Goal: Task Accomplishment & Management: Manage account settings

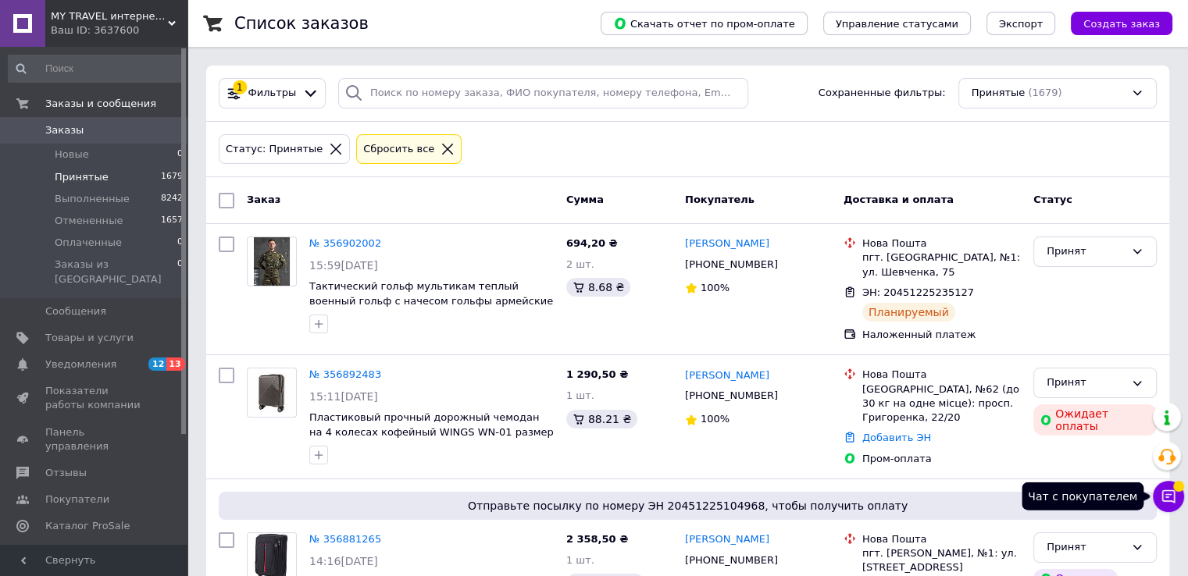
click at [1171, 498] on icon at bounding box center [1168, 497] width 16 height 16
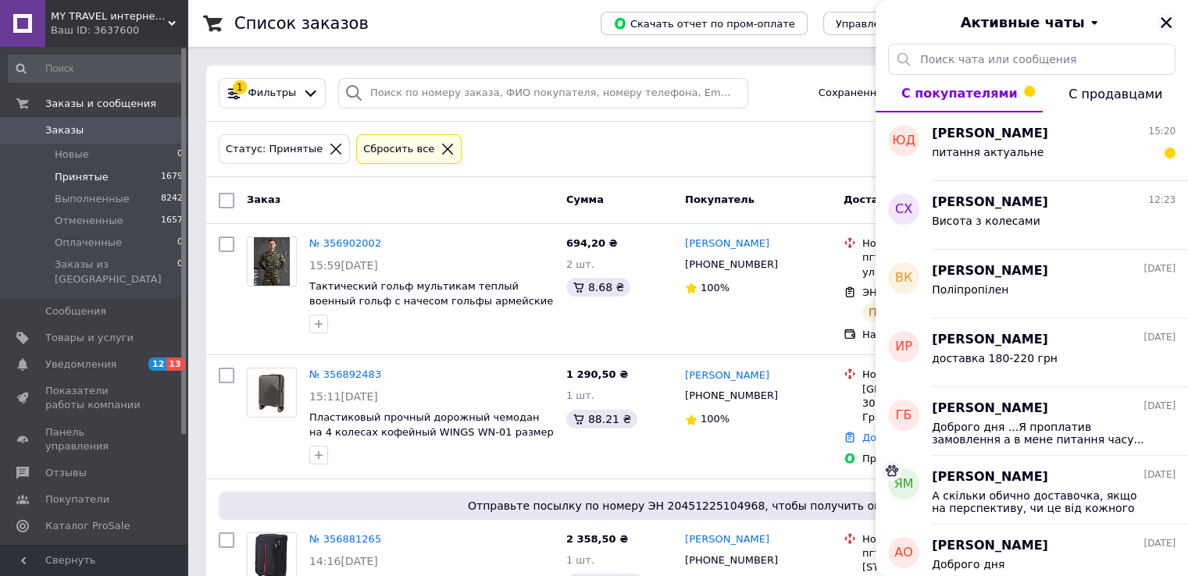
click at [1171, 20] on icon "Закрыть" at bounding box center [1166, 23] width 14 height 14
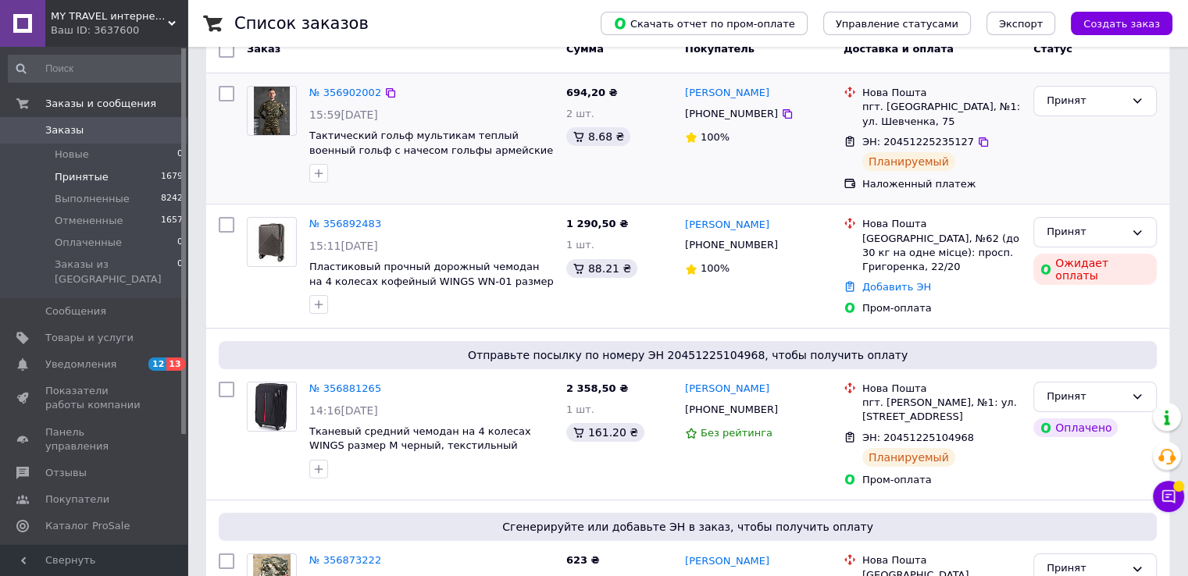
scroll to position [156, 0]
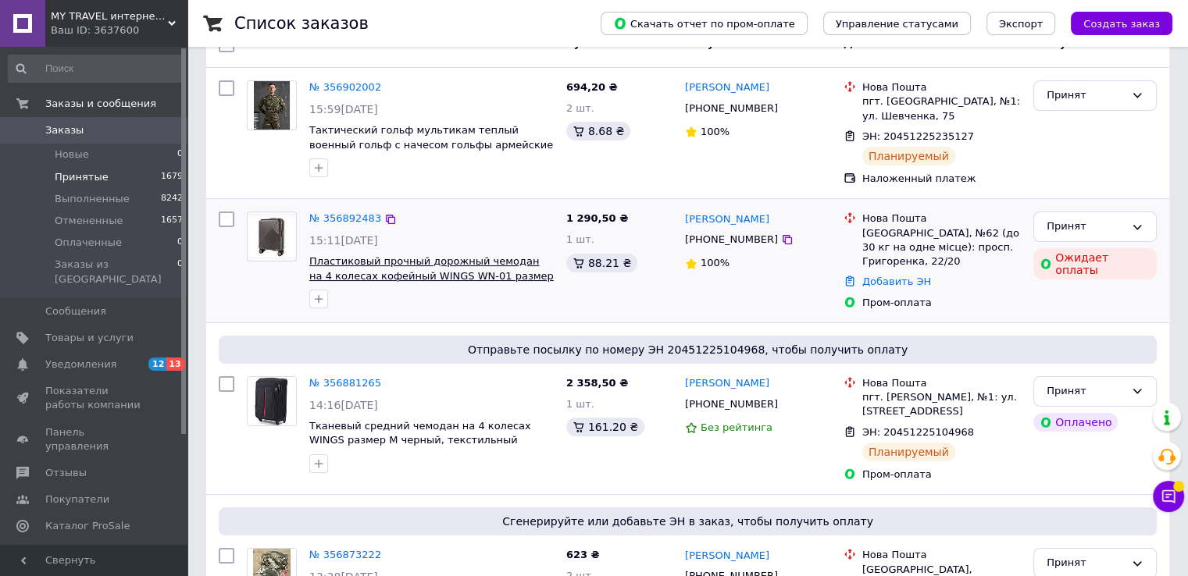
click at [507, 278] on span "Пластиковый прочный дорожный чемодан на 4 колесах кофейный WINGS WN-01 размер S…" at bounding box center [431, 275] width 244 height 41
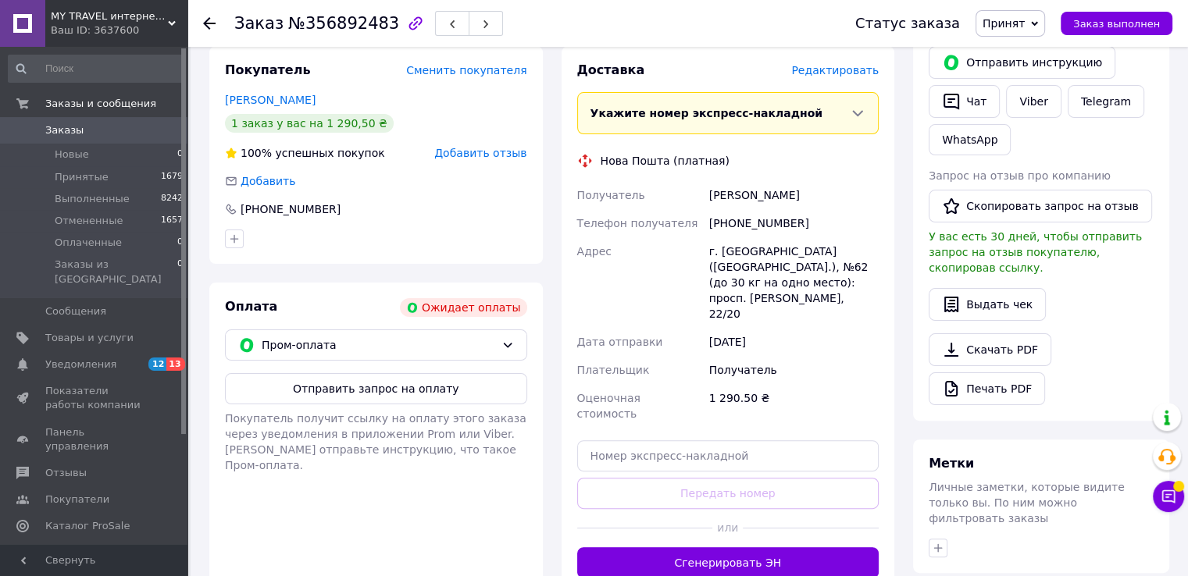
scroll to position [390, 0]
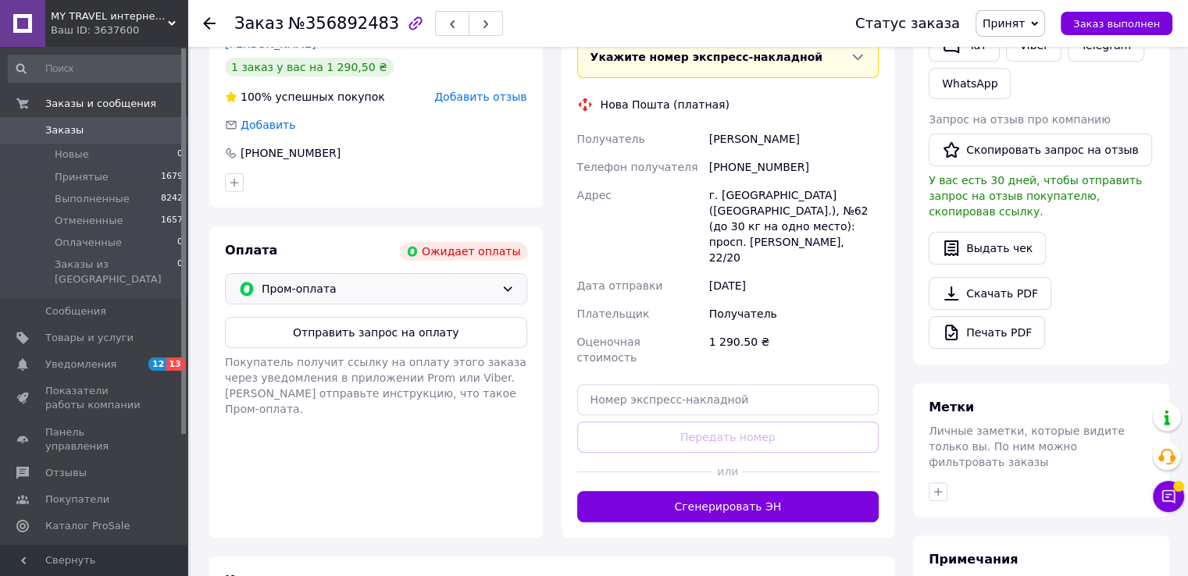
click at [506, 287] on icon at bounding box center [507, 289] width 9 height 5
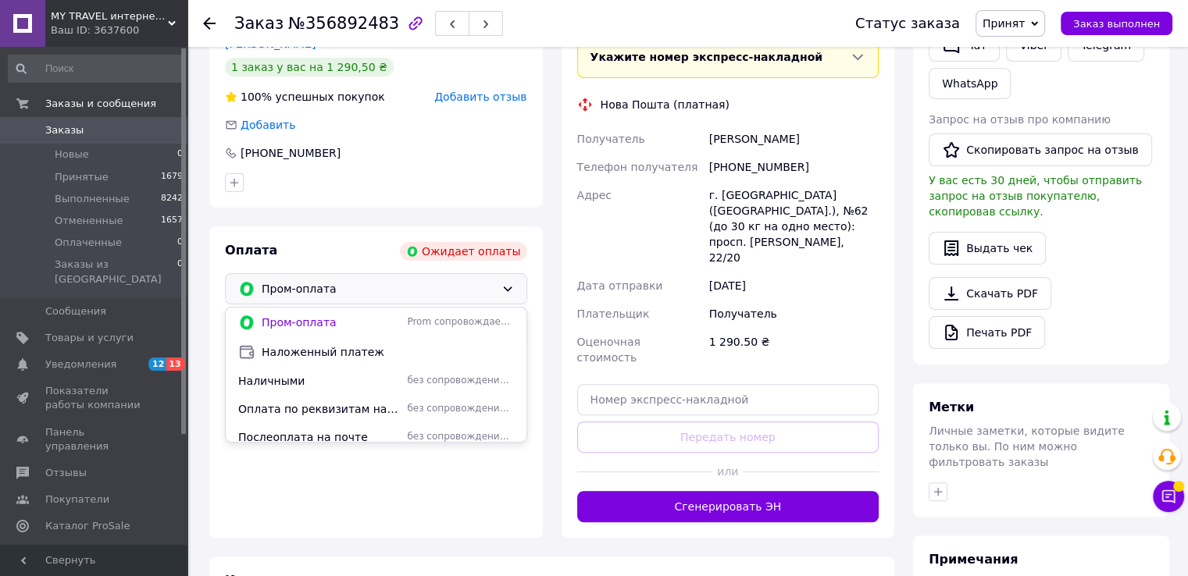
click at [506, 287] on icon at bounding box center [507, 289] width 9 height 5
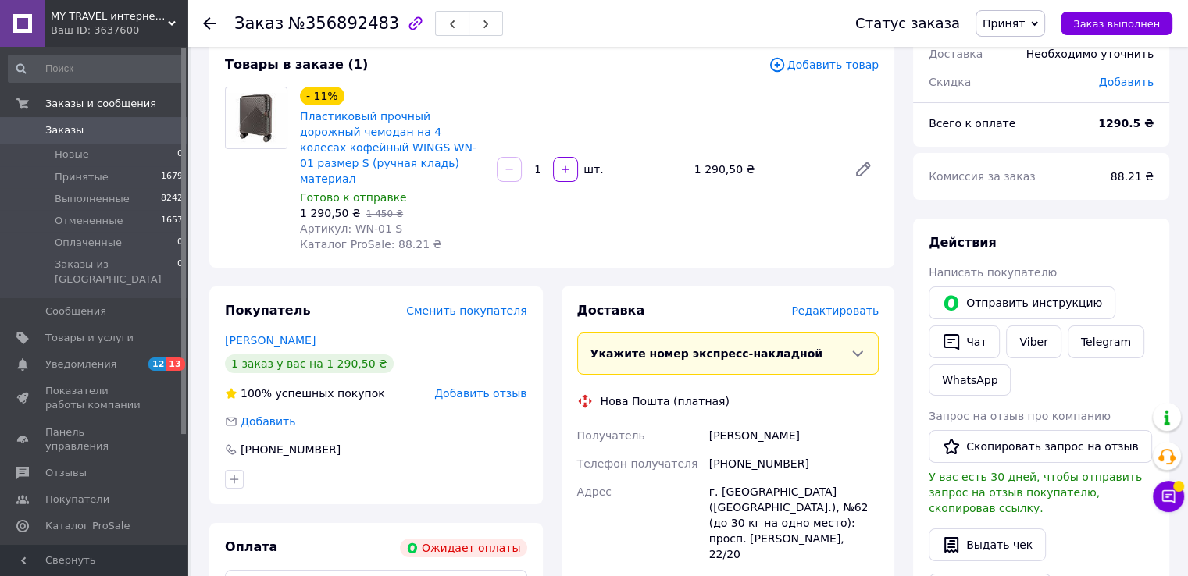
scroll to position [0, 0]
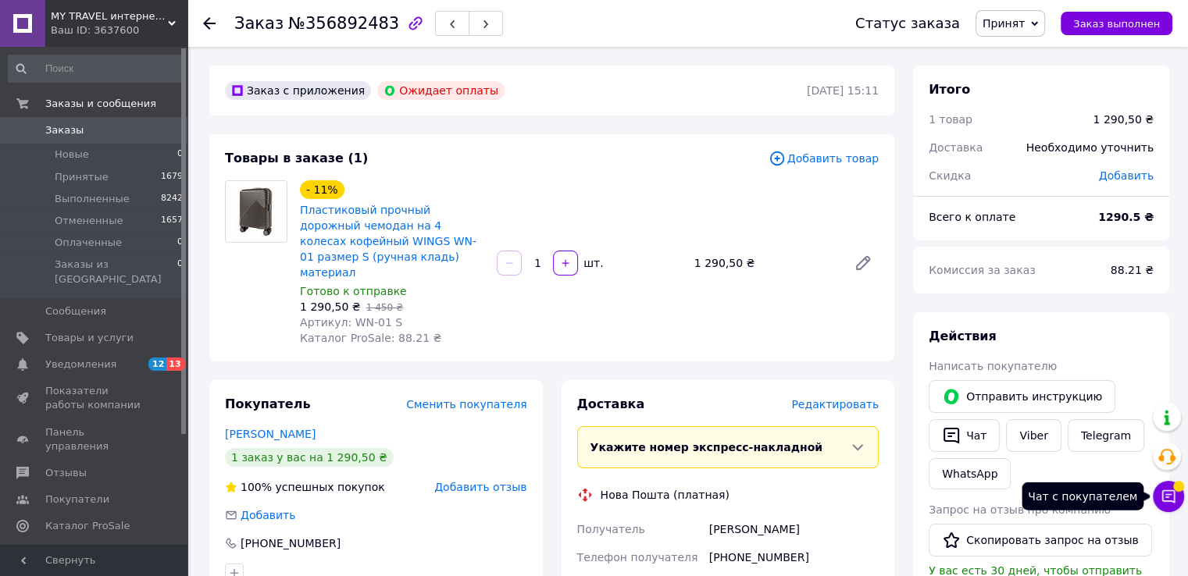
click at [1171, 500] on icon at bounding box center [1168, 496] width 13 height 13
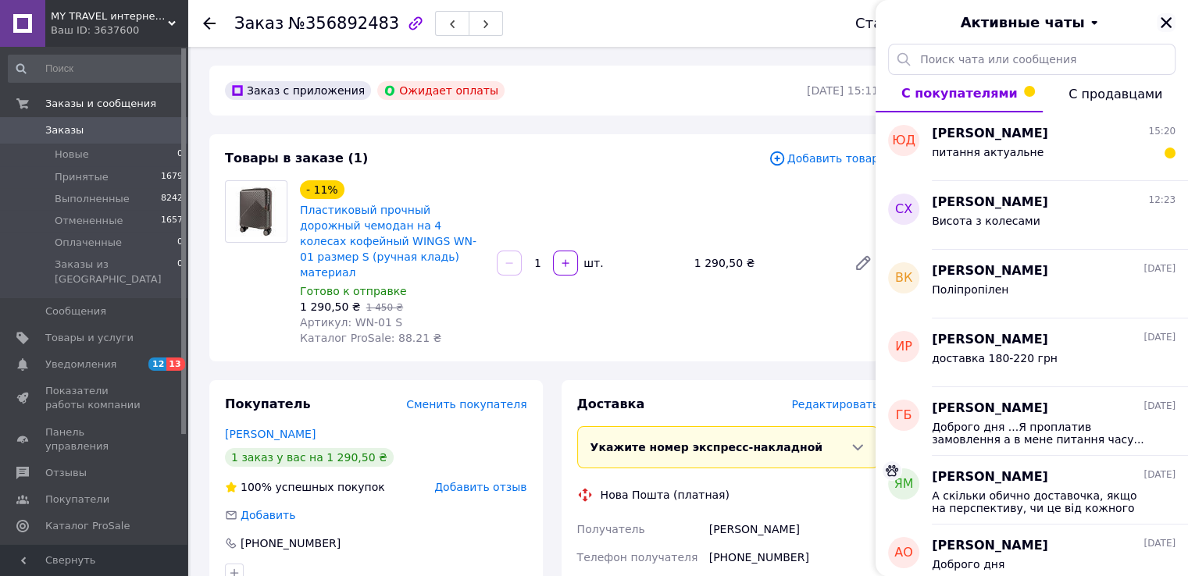
click at [1168, 25] on icon "Закрыть" at bounding box center [1165, 22] width 11 height 11
